Goal: Information Seeking & Learning: Stay updated

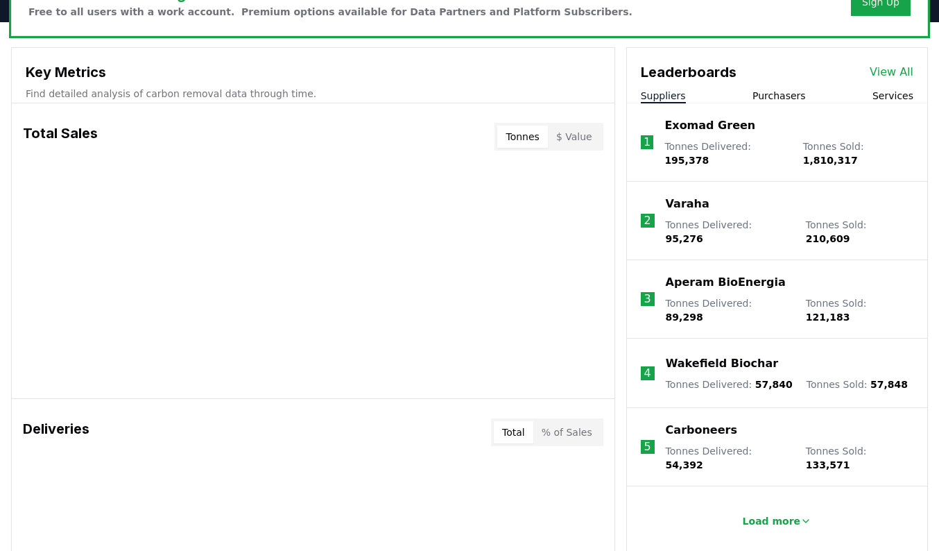
scroll to position [422, 0]
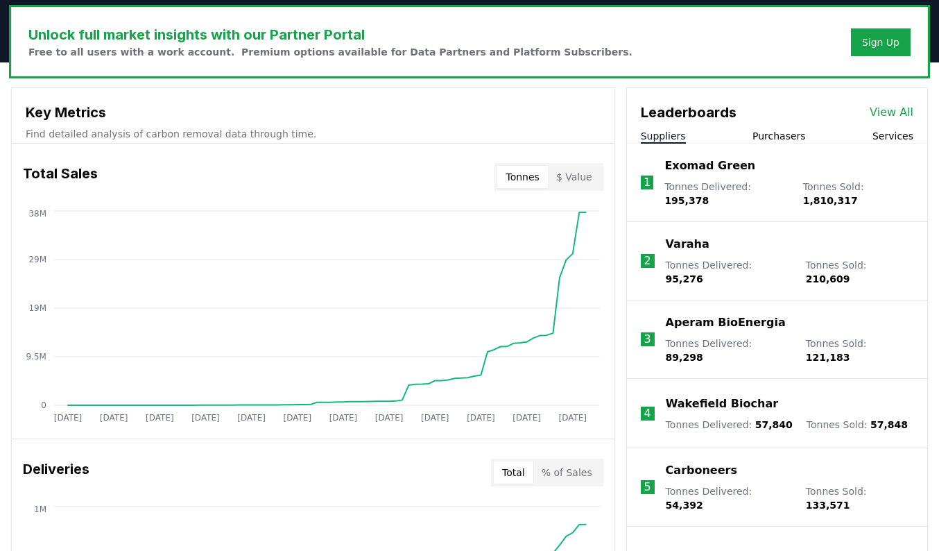
click at [83, 119] on h3 "Key Metrics" at bounding box center [313, 112] width 575 height 21
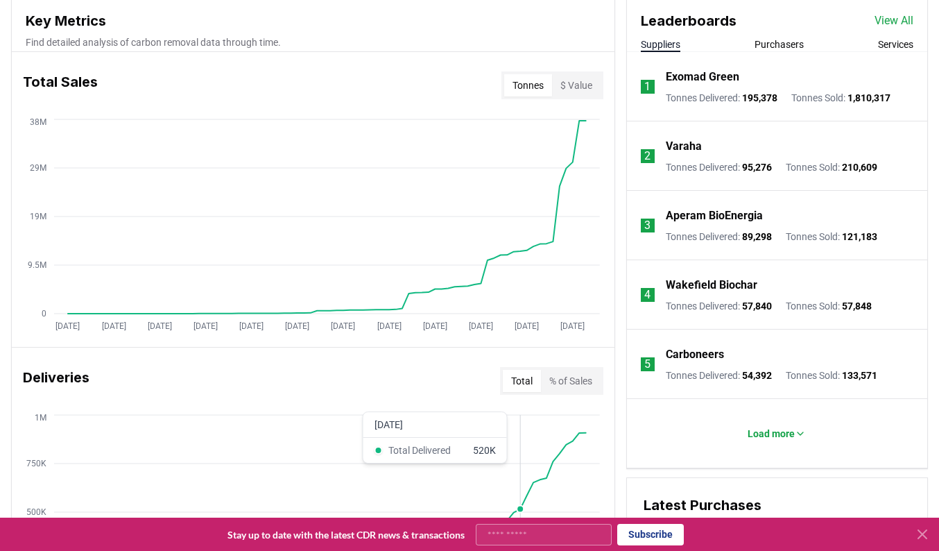
scroll to position [0, 0]
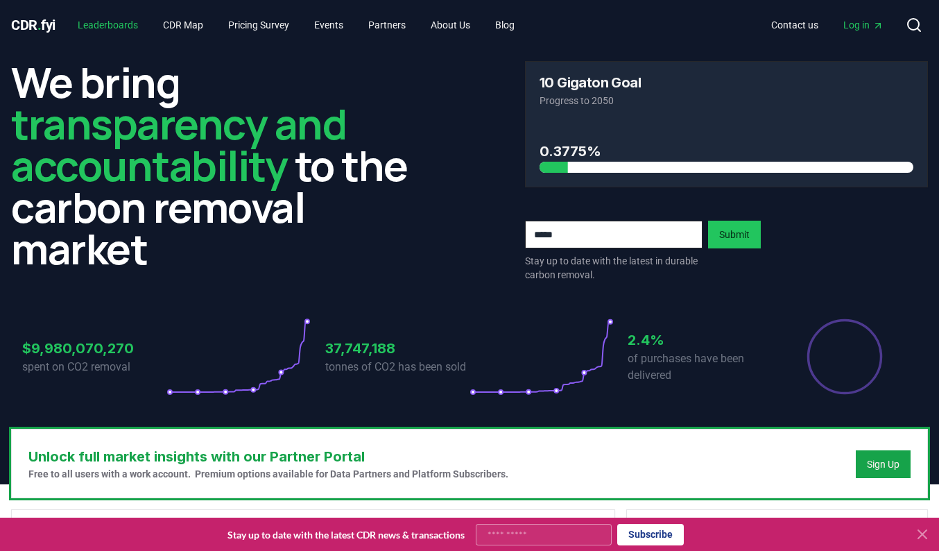
click at [119, 28] on link "Leaderboards" at bounding box center [108, 24] width 83 height 25
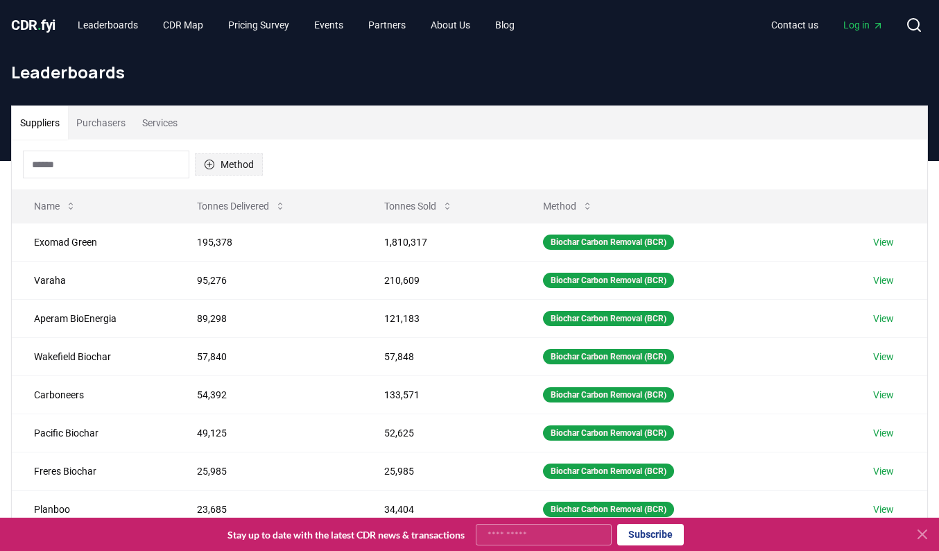
click at [216, 165] on button "Method" at bounding box center [229, 164] width 68 height 22
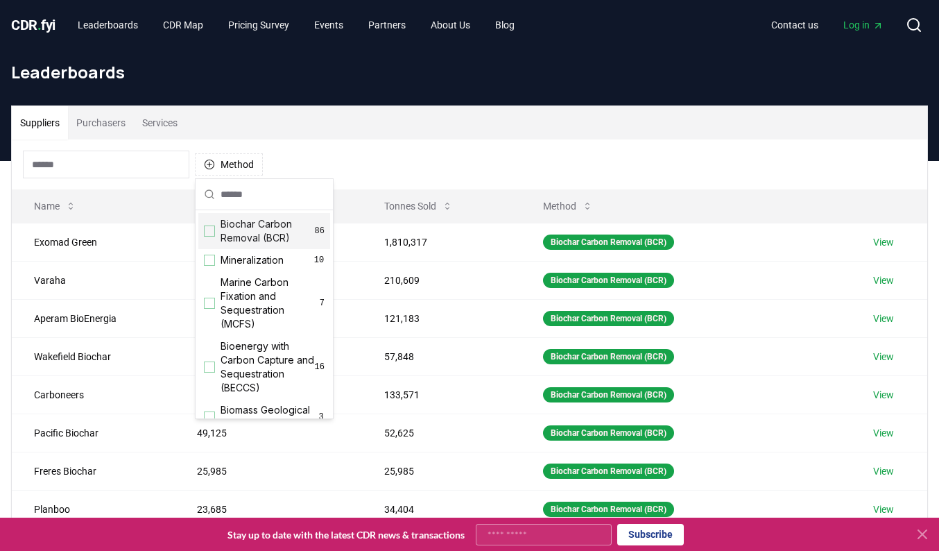
click at [214, 230] on div "Suggestions" at bounding box center [209, 230] width 11 height 11
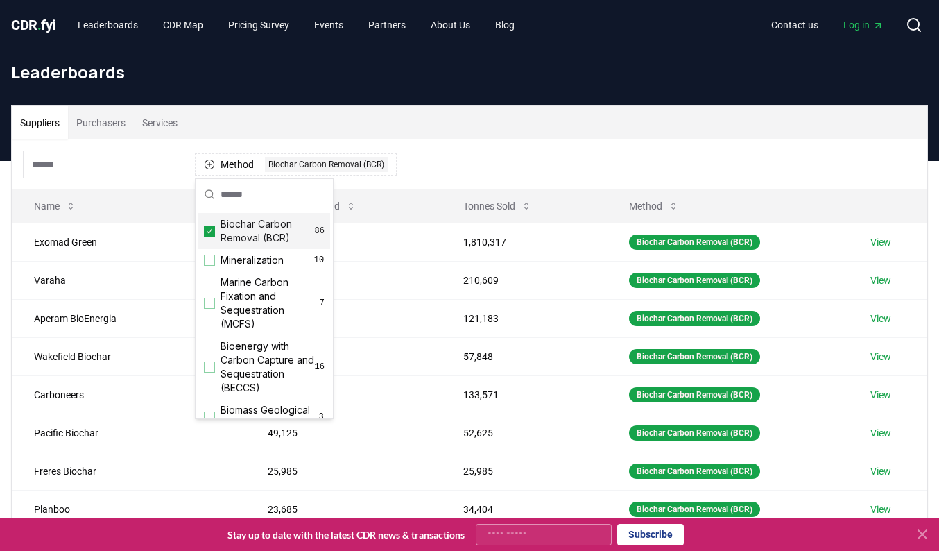
click at [261, 124] on div "Suppliers Purchasers Services" at bounding box center [469, 122] width 915 height 33
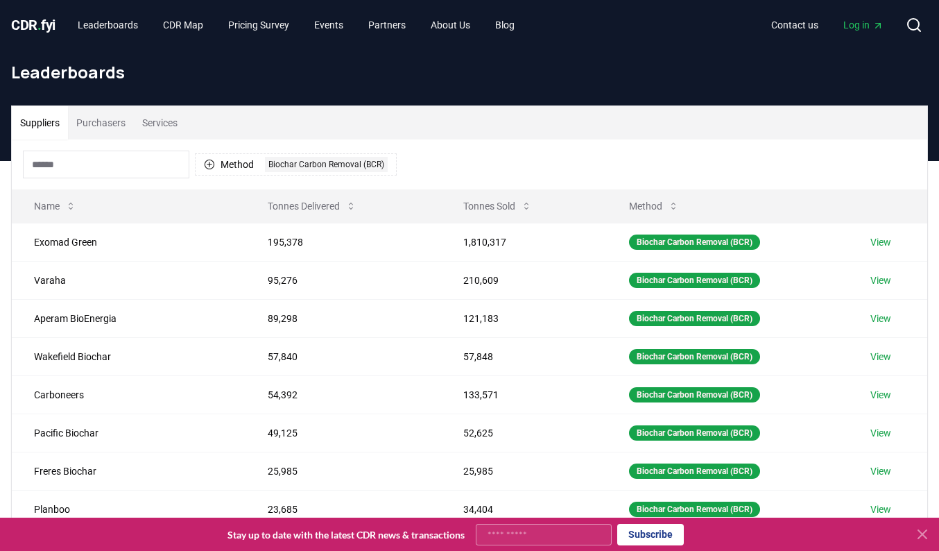
click at [104, 127] on button "Purchasers" at bounding box center [101, 122] width 66 height 33
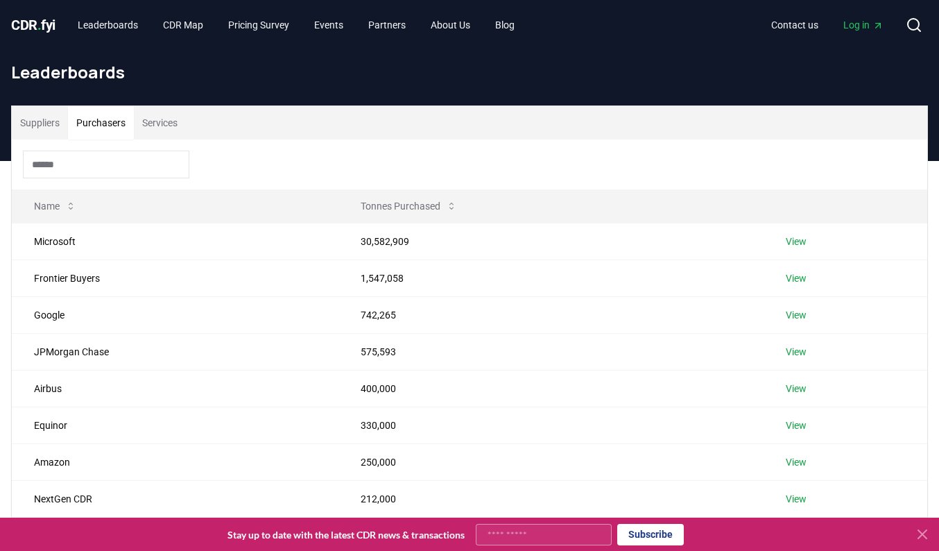
click at [157, 127] on button "Services" at bounding box center [160, 122] width 52 height 33
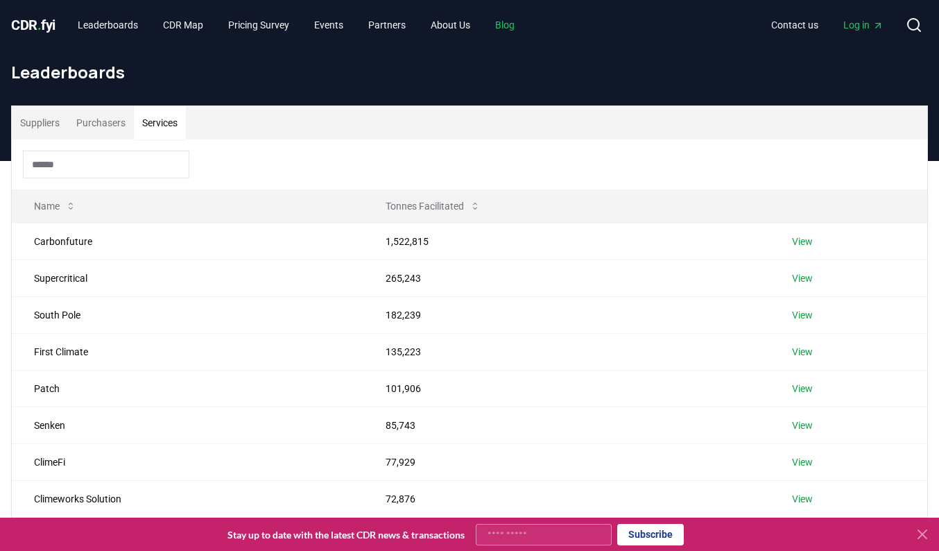
click at [517, 26] on link "Blog" at bounding box center [505, 24] width 42 height 25
click at [524, 22] on link "Blog" at bounding box center [505, 24] width 42 height 25
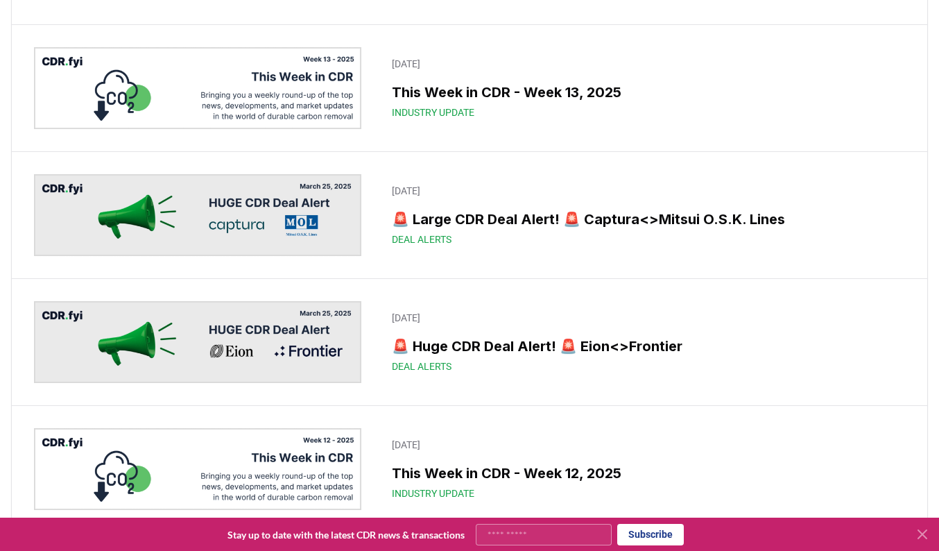
scroll to position [6659, 0]
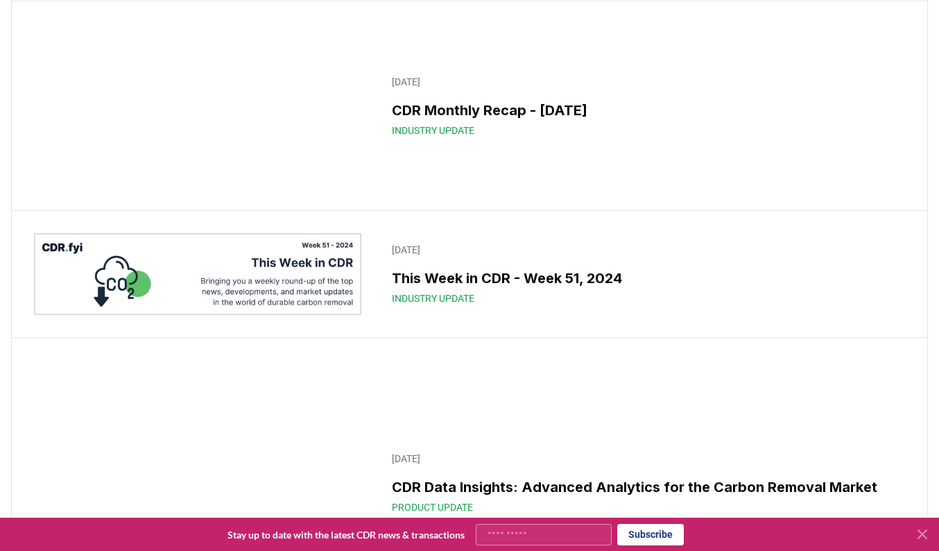
scroll to position [10262, 0]
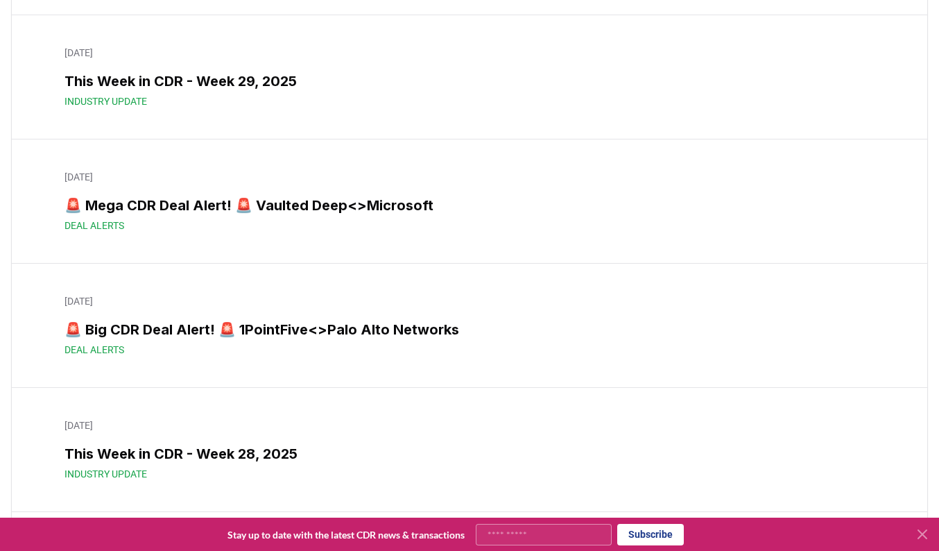
scroll to position [959, 0]
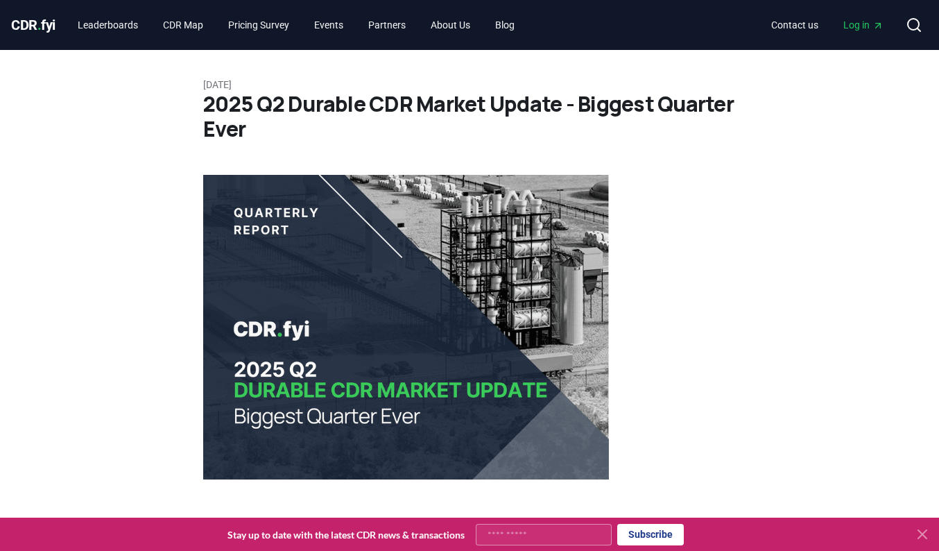
scroll to position [514, 0]
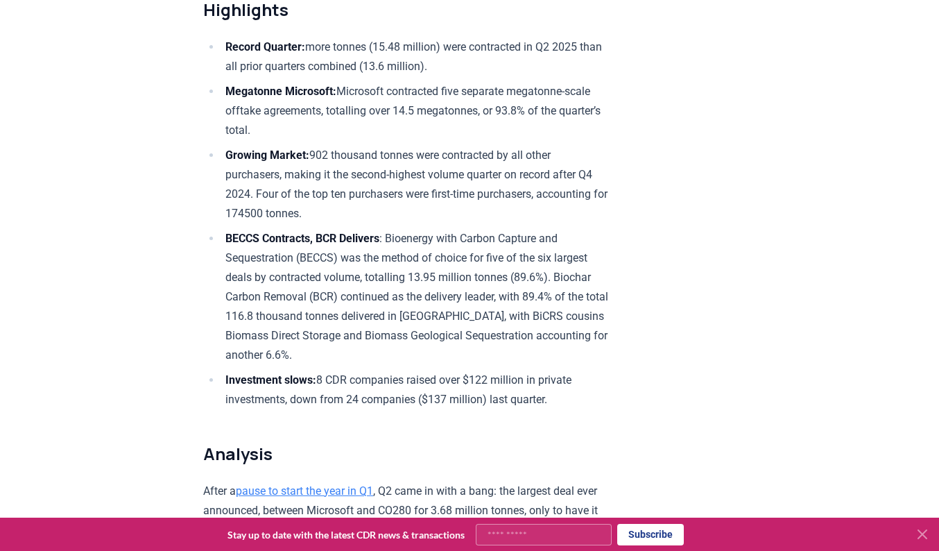
click at [463, 276] on li "BECCS Contracts, BCR Delivers : Bioenergy with Carbon Capture and Sequestration…" at bounding box center [415, 297] width 388 height 136
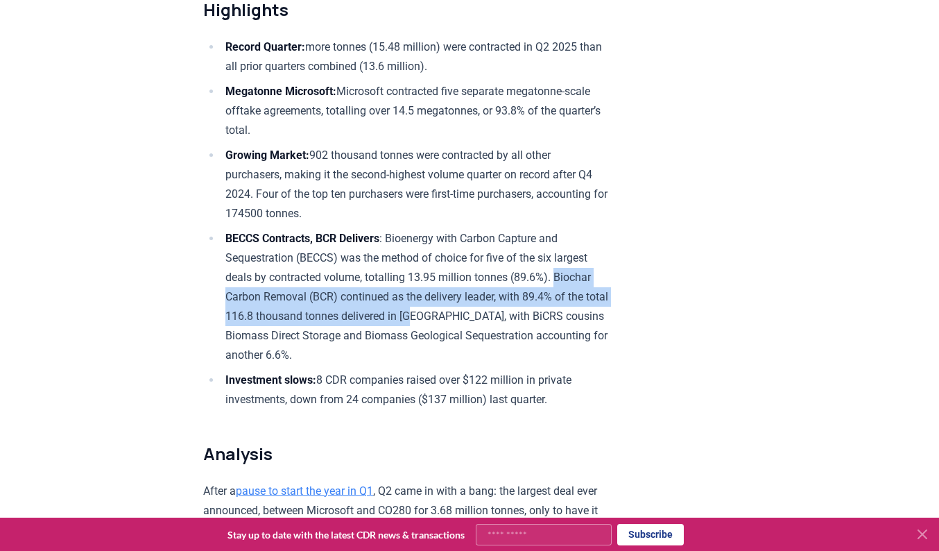
drag, startPoint x: 463, startPoint y: 276, endPoint x: 301, endPoint y: 307, distance: 165.2
click at [301, 307] on li "BECCS Contracts, BCR Delivers : Bioenergy with Carbon Capture and Sequestration…" at bounding box center [415, 297] width 388 height 136
copy li "Biochar Carbon Removal (BCR) continued as the delivery leader, with 89.4% of th…"
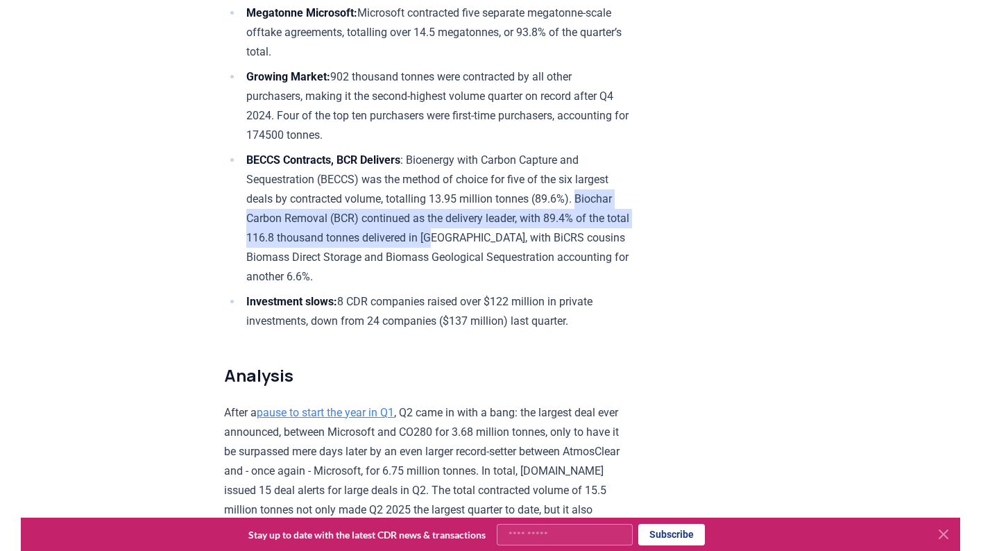
scroll to position [594, 0]
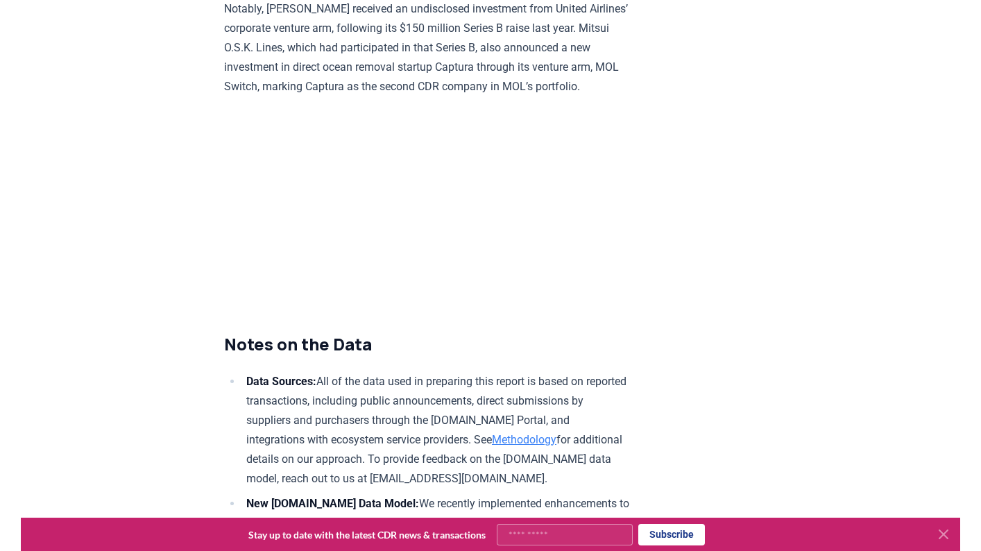
scroll to position [7446, 0]
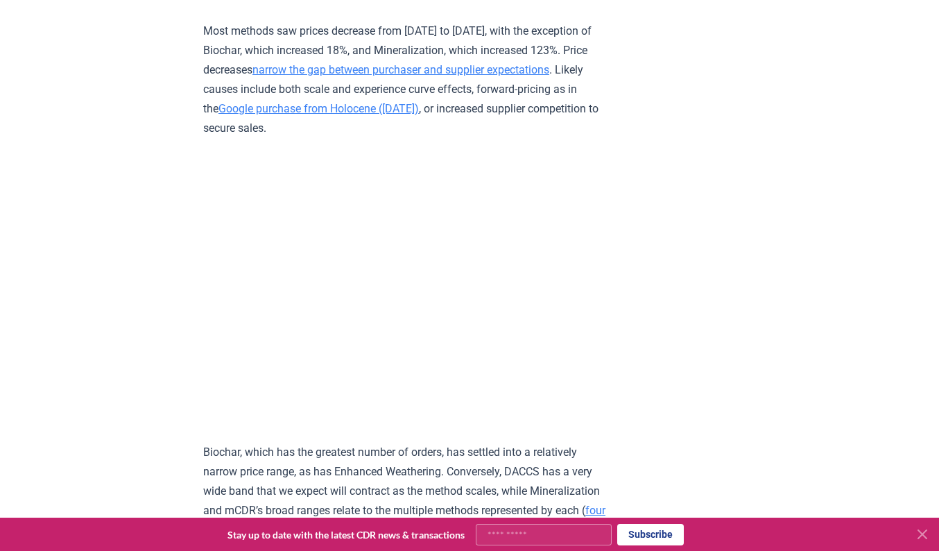
scroll to position [6922, 0]
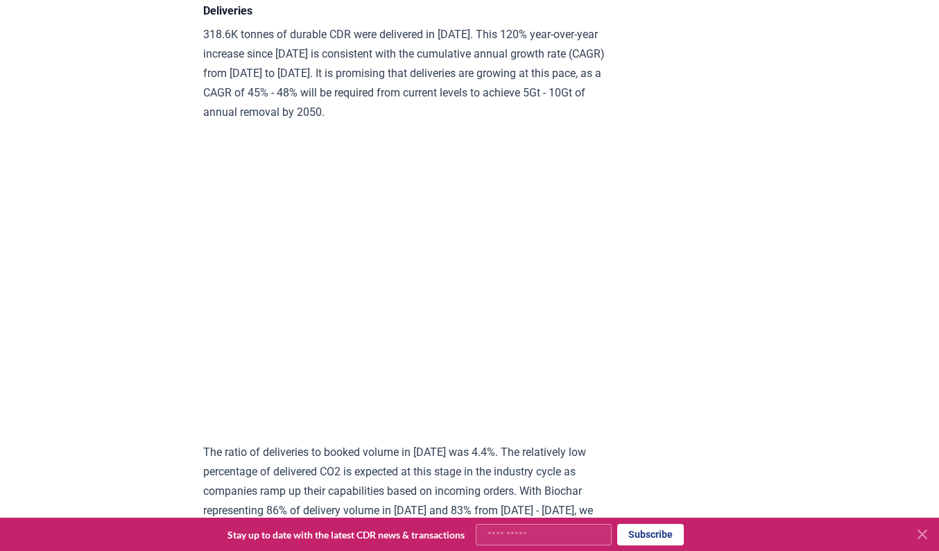
click at [458, 442] on p "The ratio of deliveries to booked volume in 2024 was 4.4%. The relatively low p…" at bounding box center [406, 510] width 406 height 136
drag, startPoint x: 453, startPoint y: 275, endPoint x: 282, endPoint y: 300, distance: 173.2
click at [282, 442] on p "The ratio of deliveries to booked volume in 2024 was 4.4%. The relatively low p…" at bounding box center [406, 510] width 406 height 136
copy p "Biochar representing 86% of delivery volume in 2024"
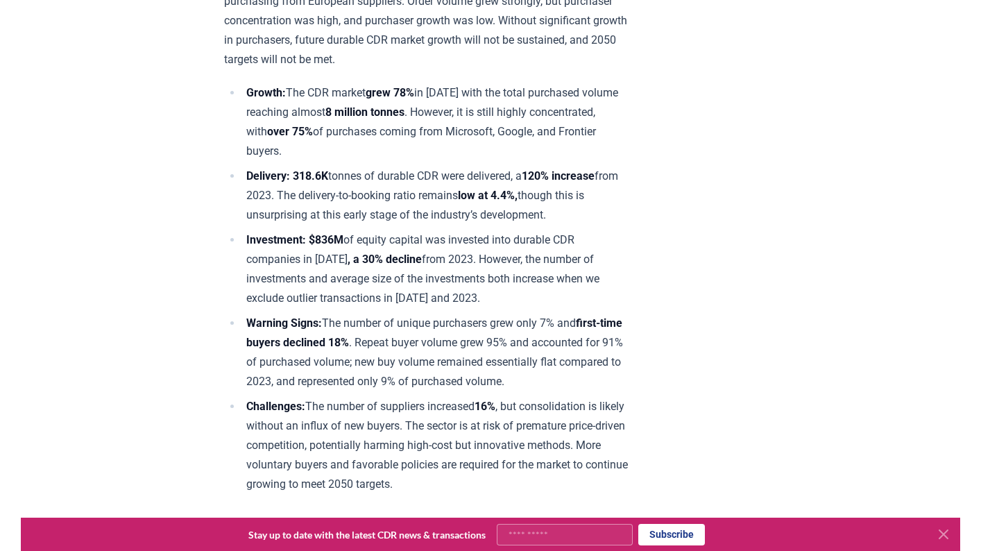
scroll to position [533, 0]
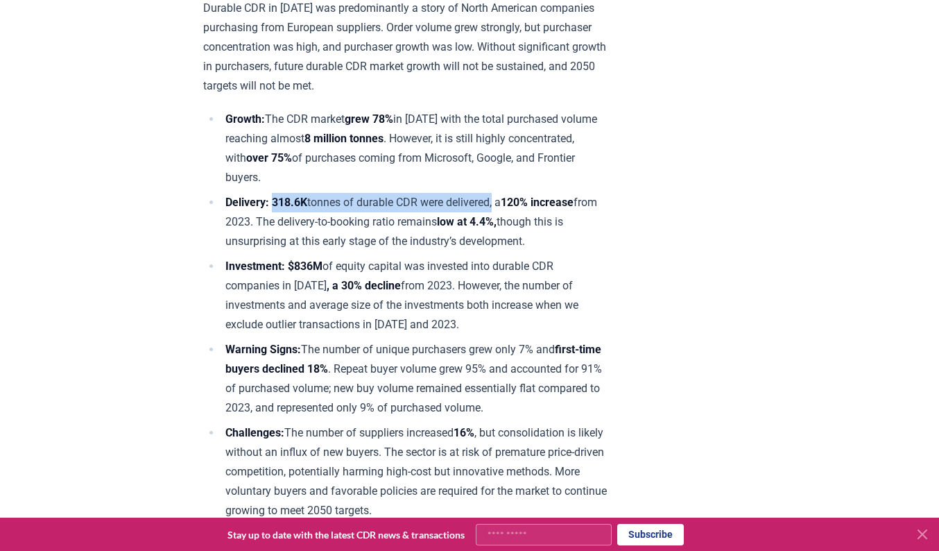
drag, startPoint x: 277, startPoint y: 201, endPoint x: 502, endPoint y: 198, distance: 225.4
click at [502, 198] on li "Delivery: 318.6K tonnes of durable CDR were delivered, a 120% increase from 202…" at bounding box center [415, 222] width 388 height 58
copy li "318.6K tonnes of durable CDR were delivered"
